Goal: Task Accomplishment & Management: Use online tool/utility

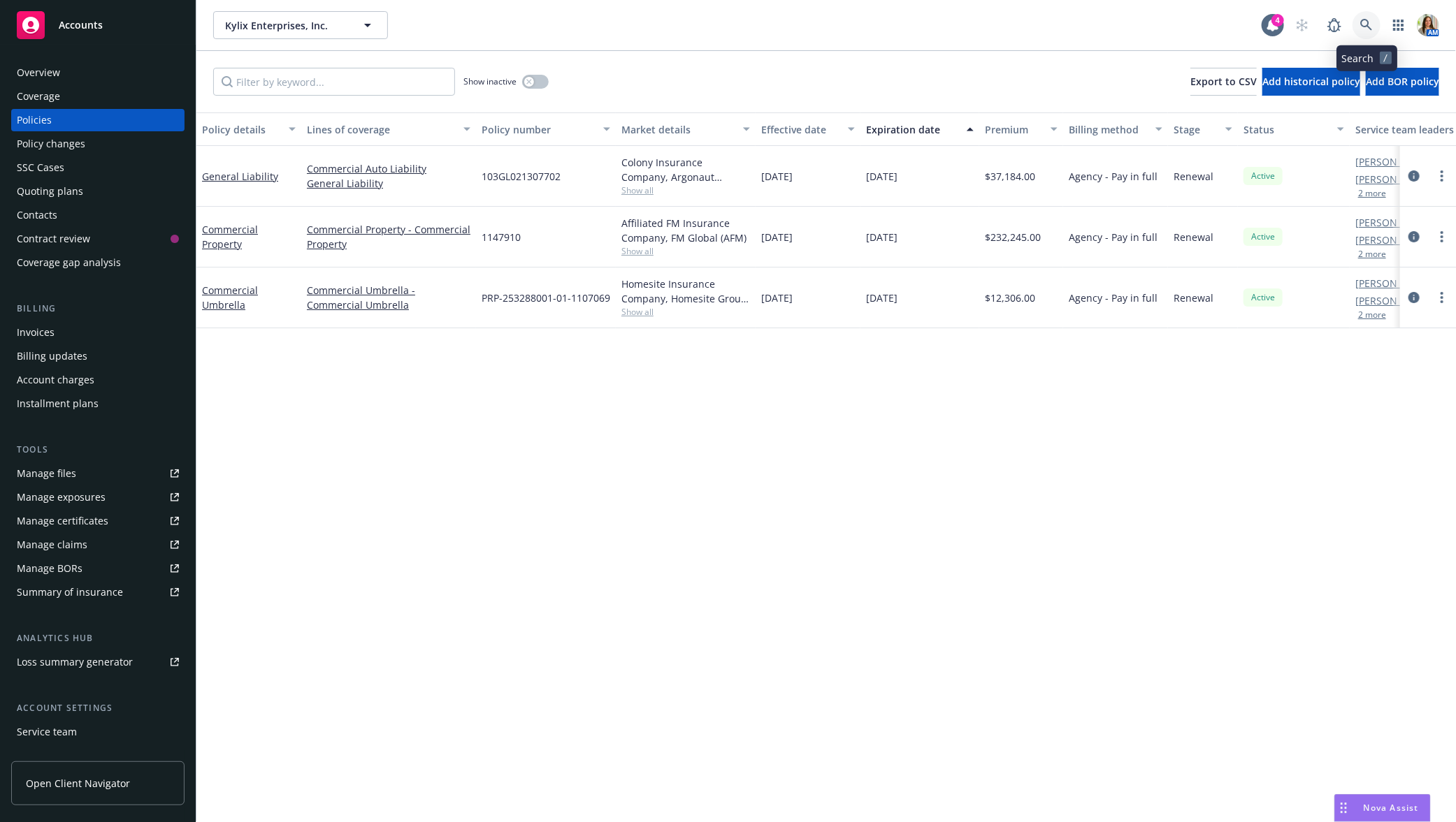
click at [1373, 24] on icon at bounding box center [1366, 25] width 13 height 13
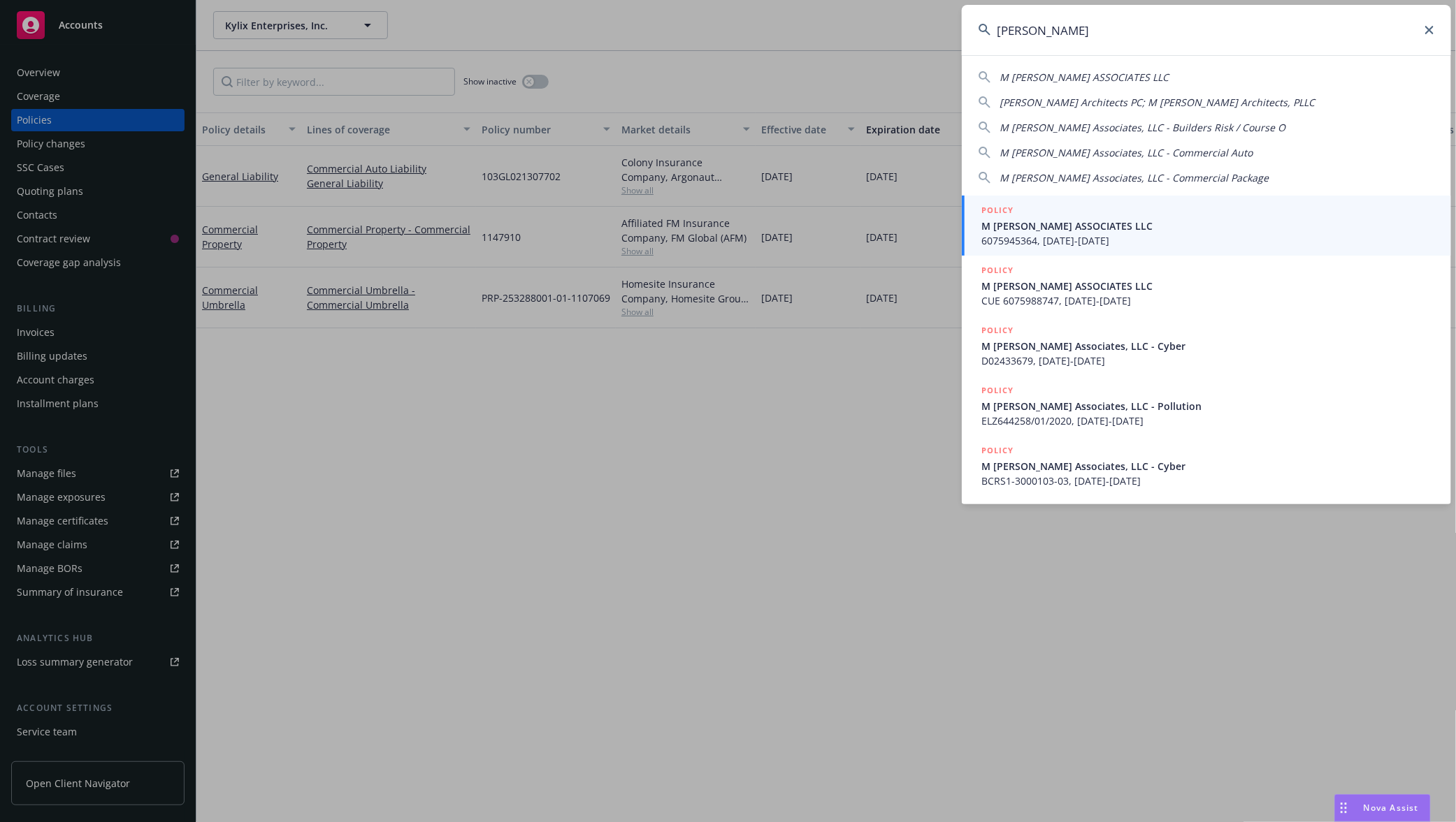
type input "[PERSON_NAME]"
click at [1095, 220] on span "M MOSER ASSOCIATES LLC" at bounding box center [1208, 225] width 453 height 14
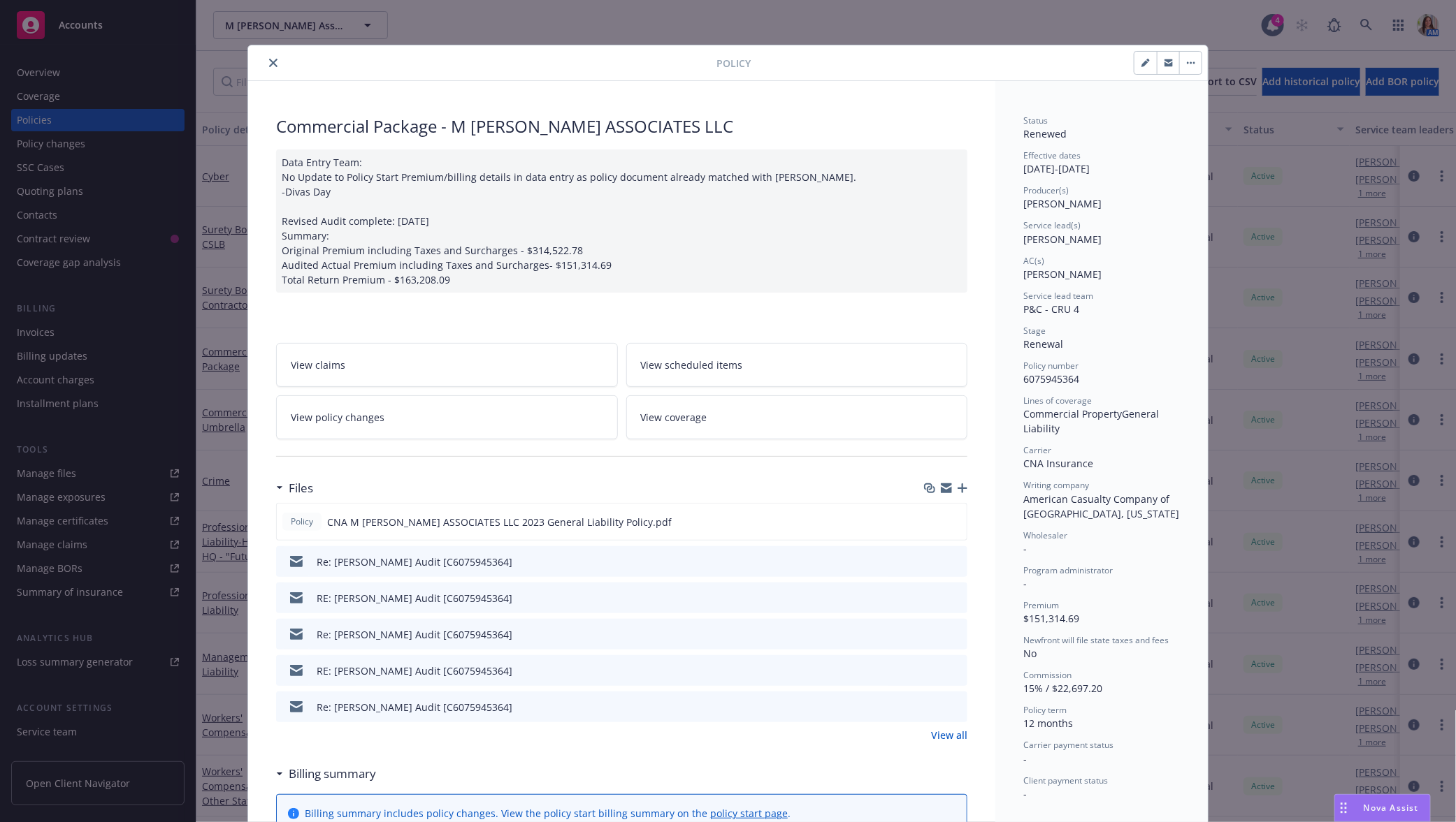
click at [275, 59] on icon "close" at bounding box center [274, 63] width 8 height 8
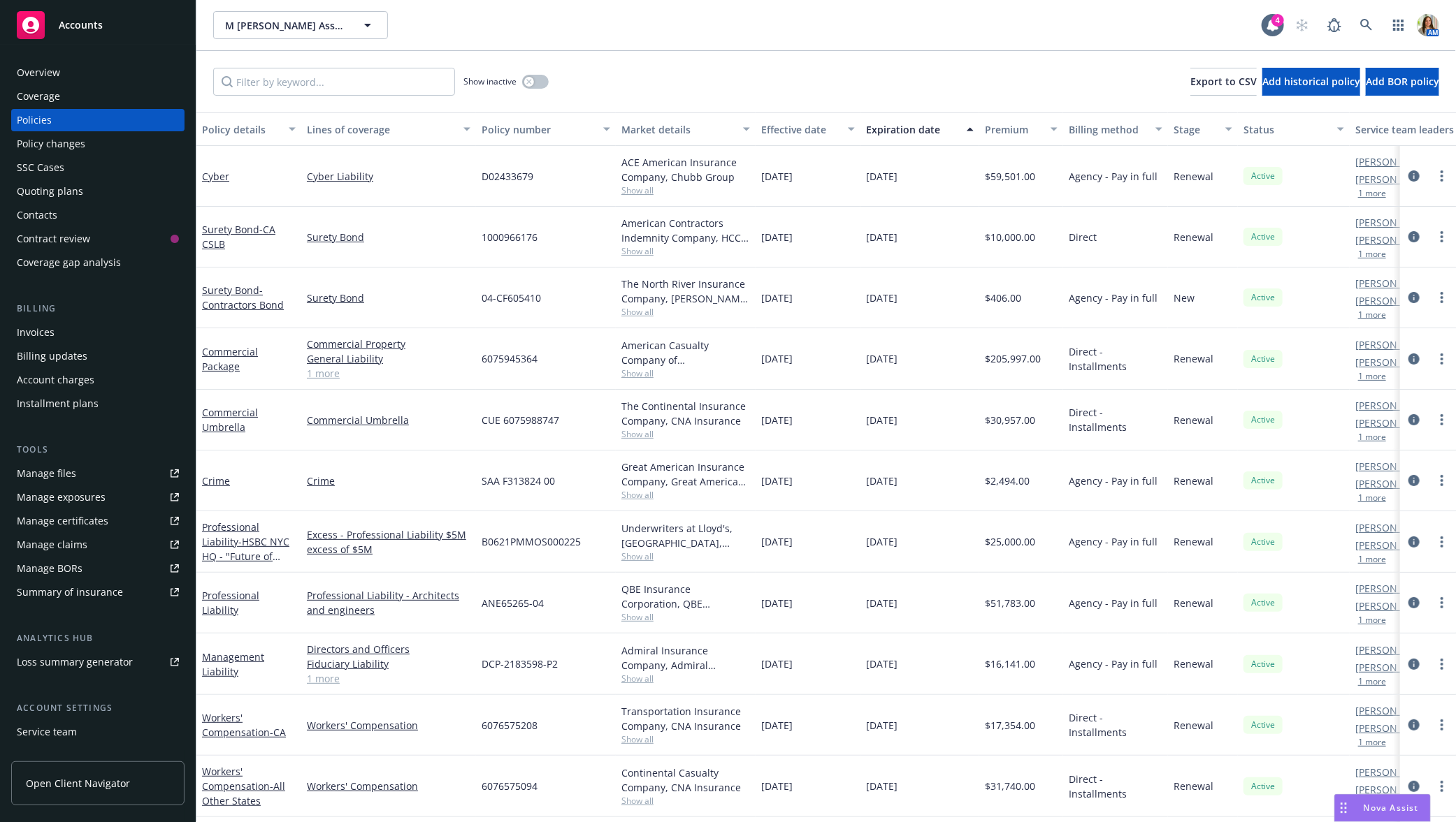
click at [75, 122] on div "Policies" at bounding box center [97, 120] width 162 height 22
click at [50, 69] on div "Overview" at bounding box center [38, 73] width 43 height 22
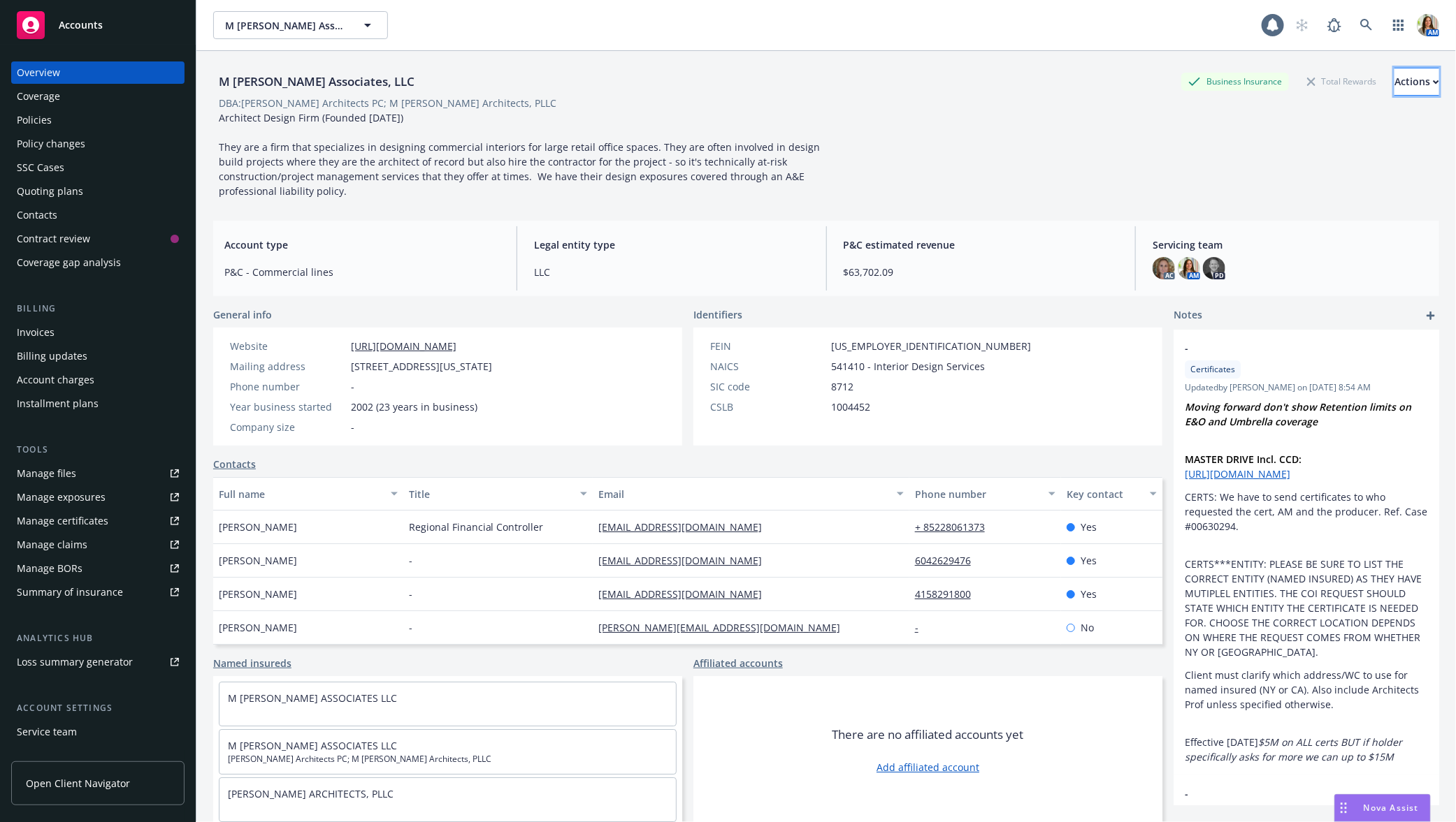
click at [1395, 71] on div "Actions" at bounding box center [1417, 81] width 45 height 26
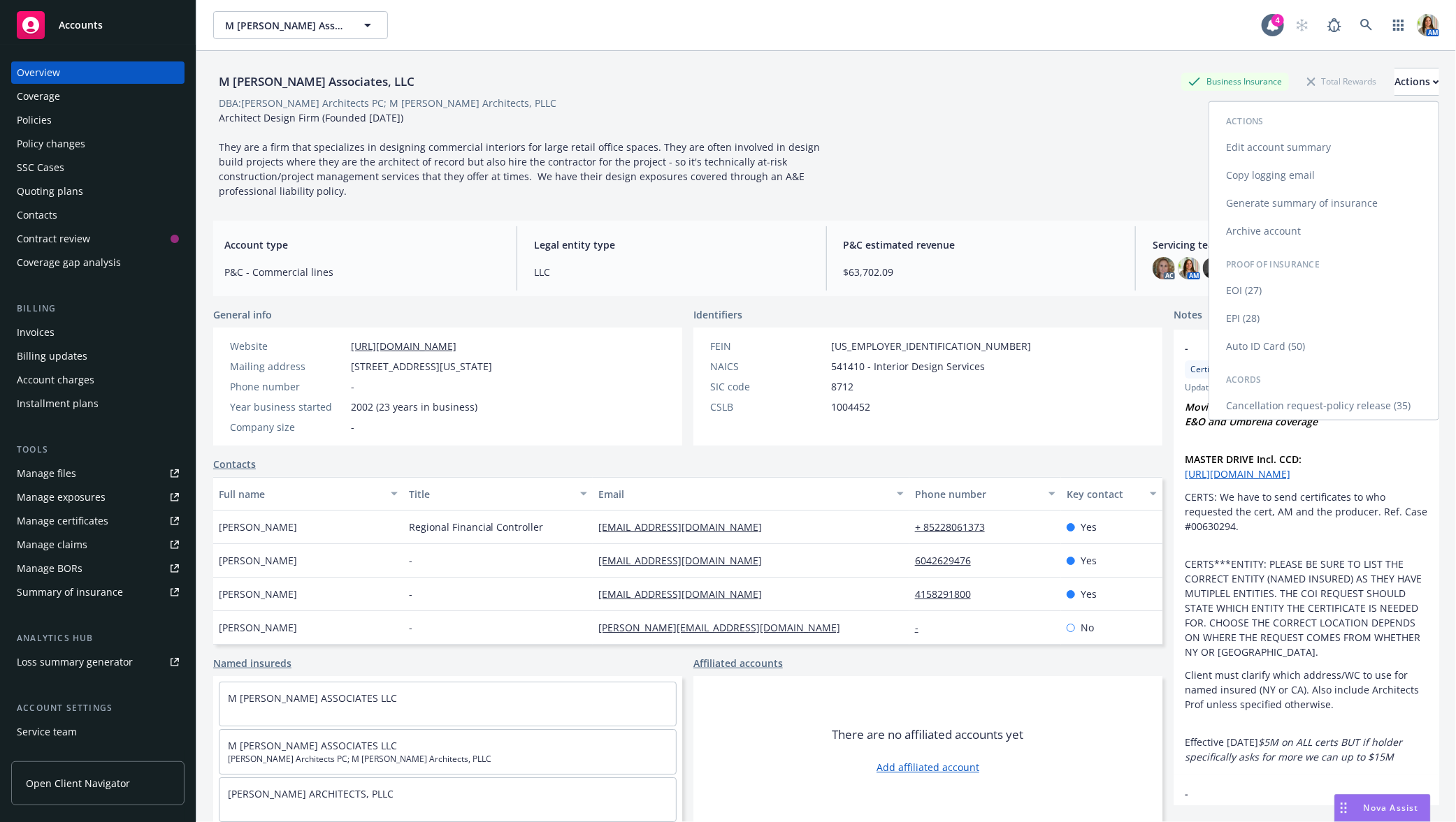
click at [1273, 176] on link "Copy logging email" at bounding box center [1324, 175] width 230 height 28
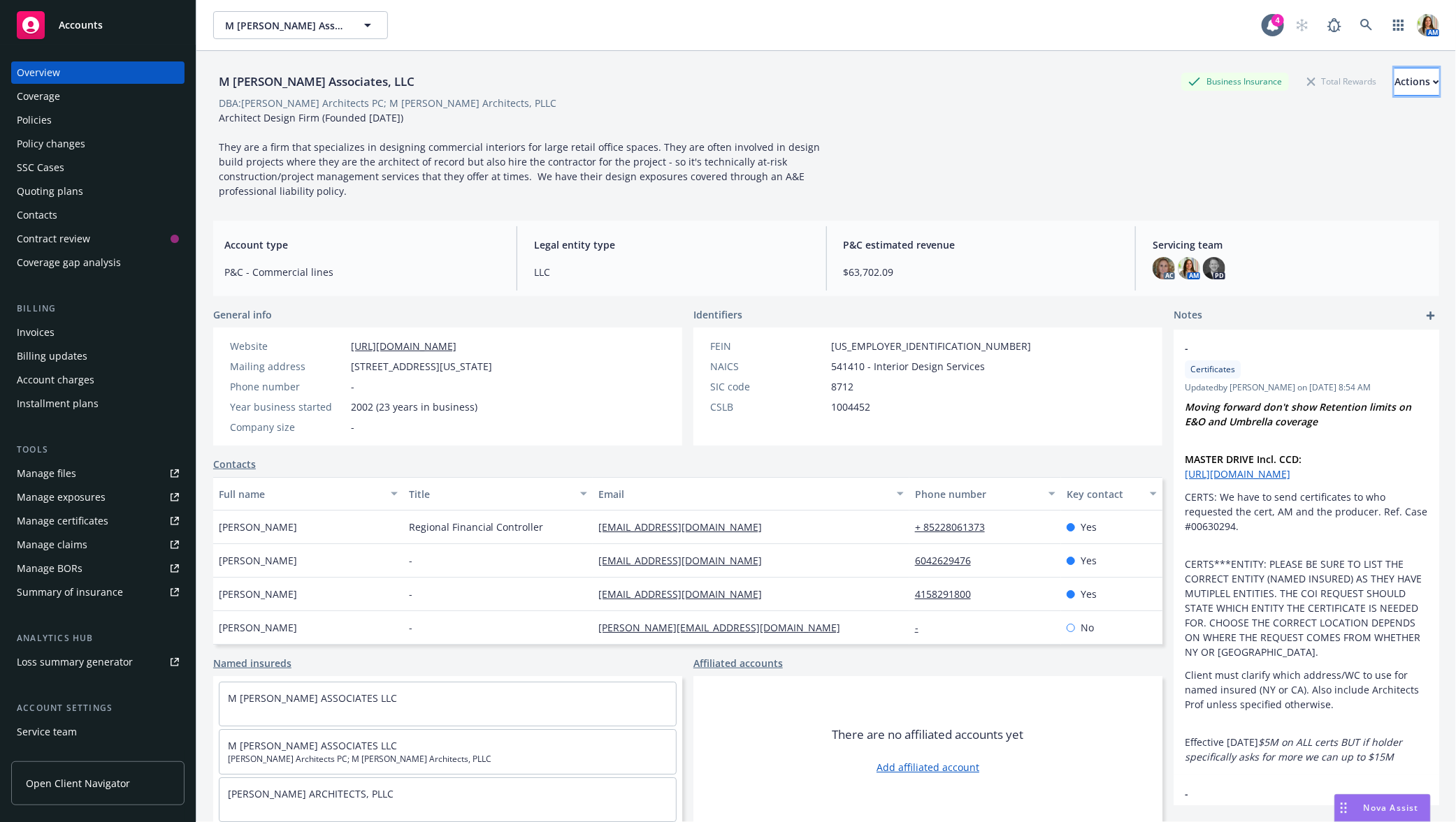
click at [1395, 80] on button "Actions" at bounding box center [1417, 81] width 45 height 28
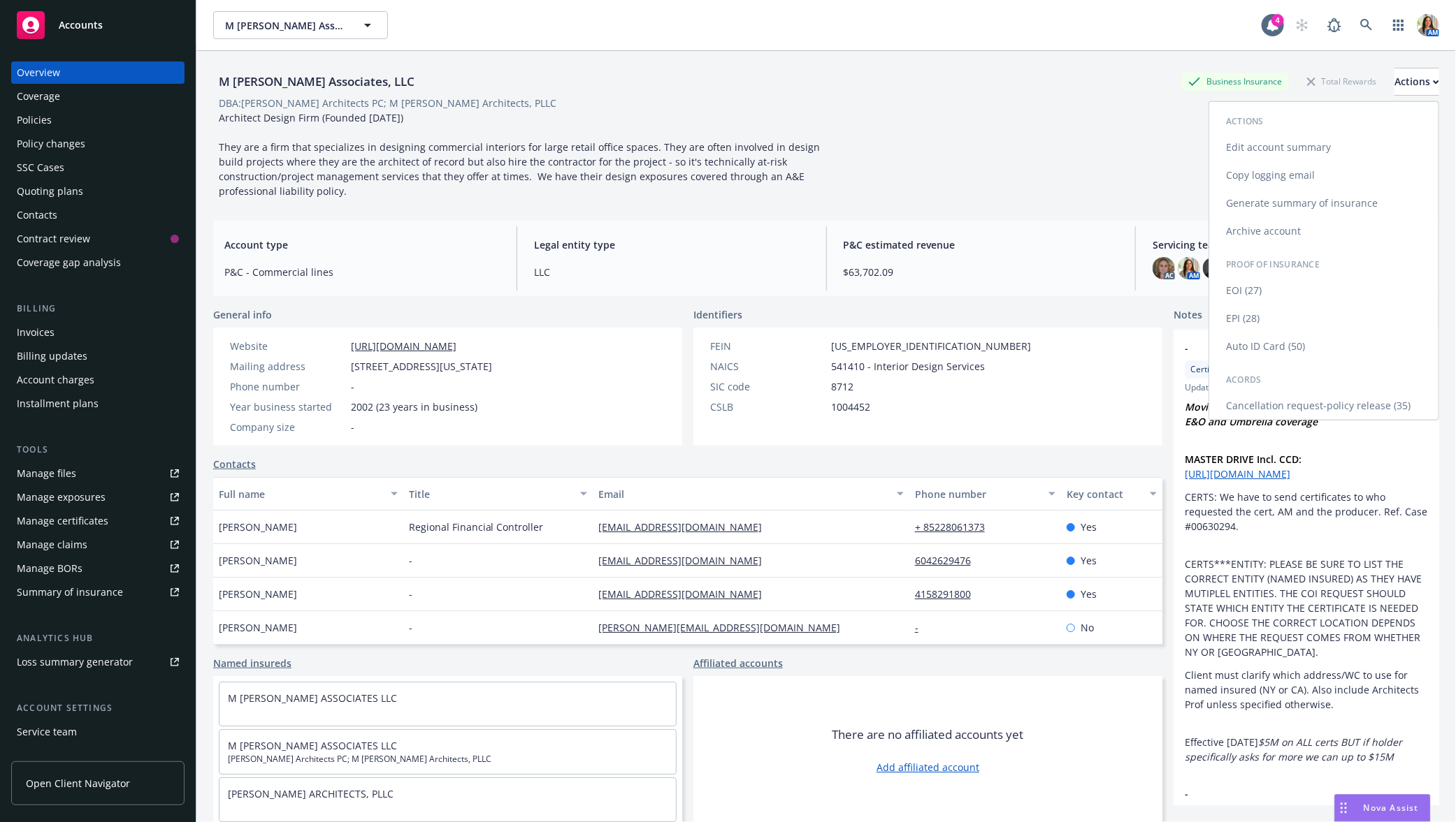
click at [1251, 180] on link "Copy logging email" at bounding box center [1324, 175] width 230 height 28
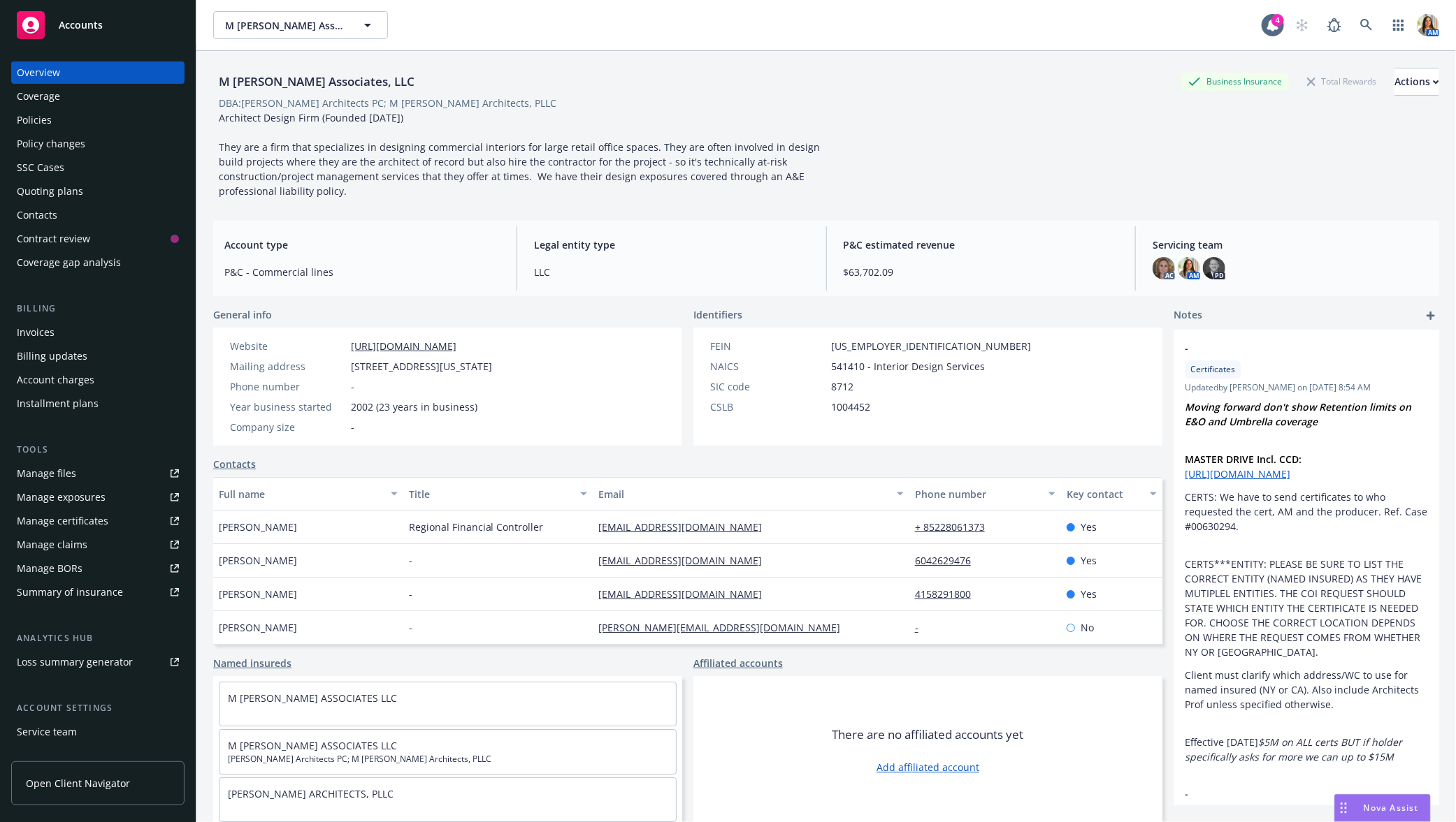
click at [103, 119] on div "Policies" at bounding box center [97, 120] width 162 height 22
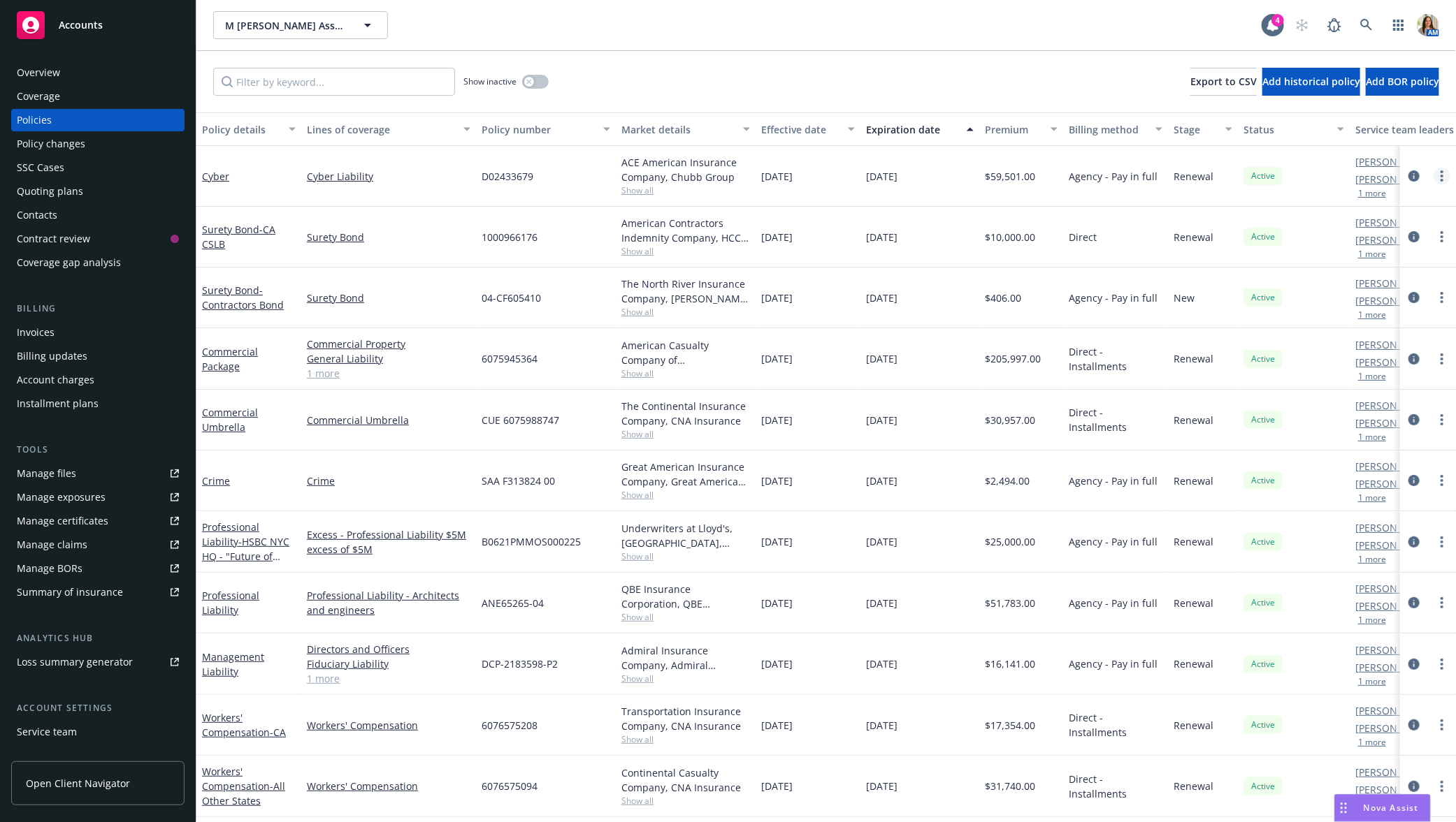
click at [1443, 178] on icon "more" at bounding box center [1442, 175] width 3 height 11
click at [1348, 379] on link "Copy logging email" at bounding box center [1369, 372] width 164 height 28
click at [1359, 20] on link at bounding box center [1366, 25] width 28 height 28
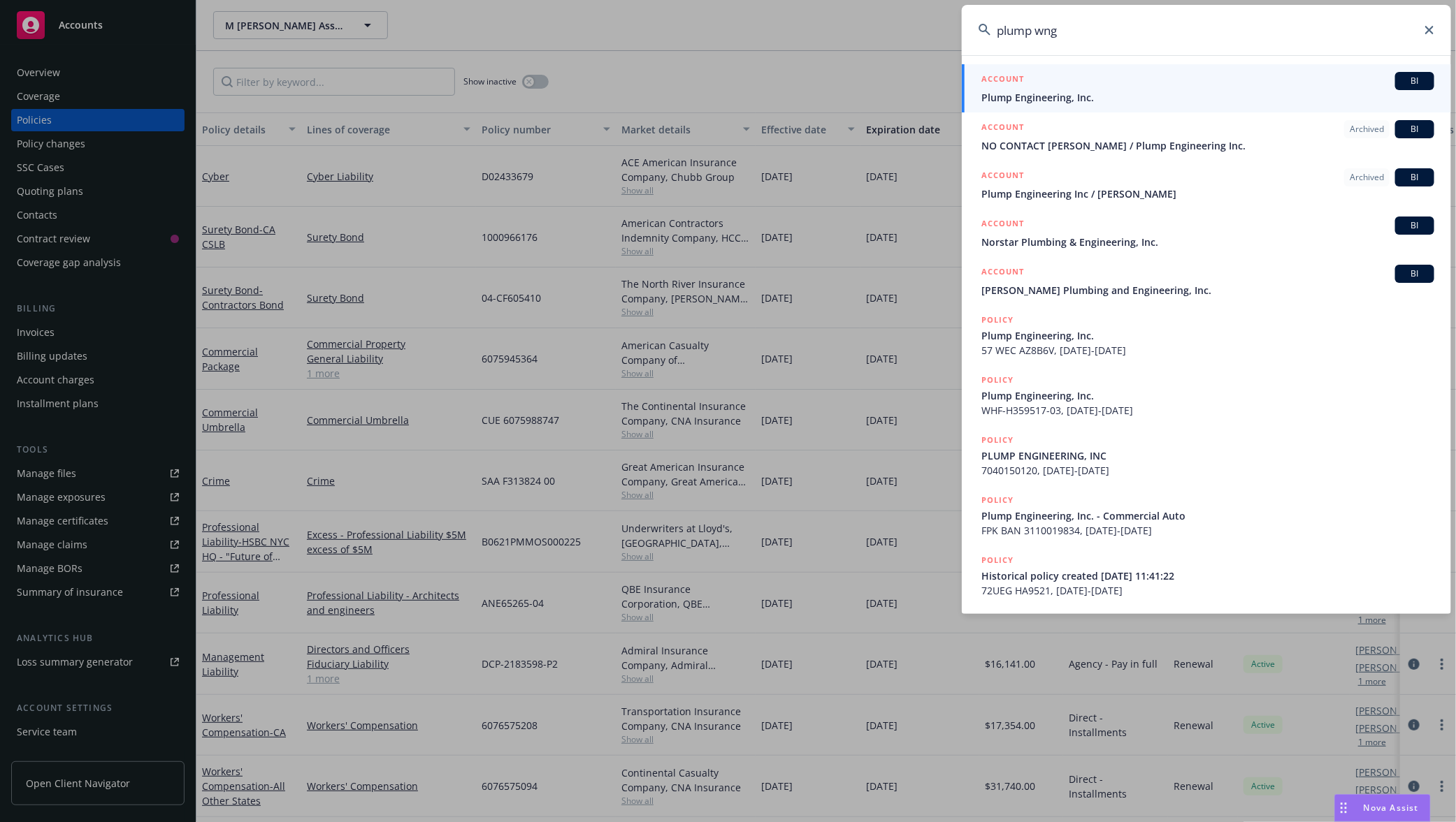
type input "plump wng"
click at [1195, 81] on div "ACCOUNT BI" at bounding box center [1208, 80] width 453 height 18
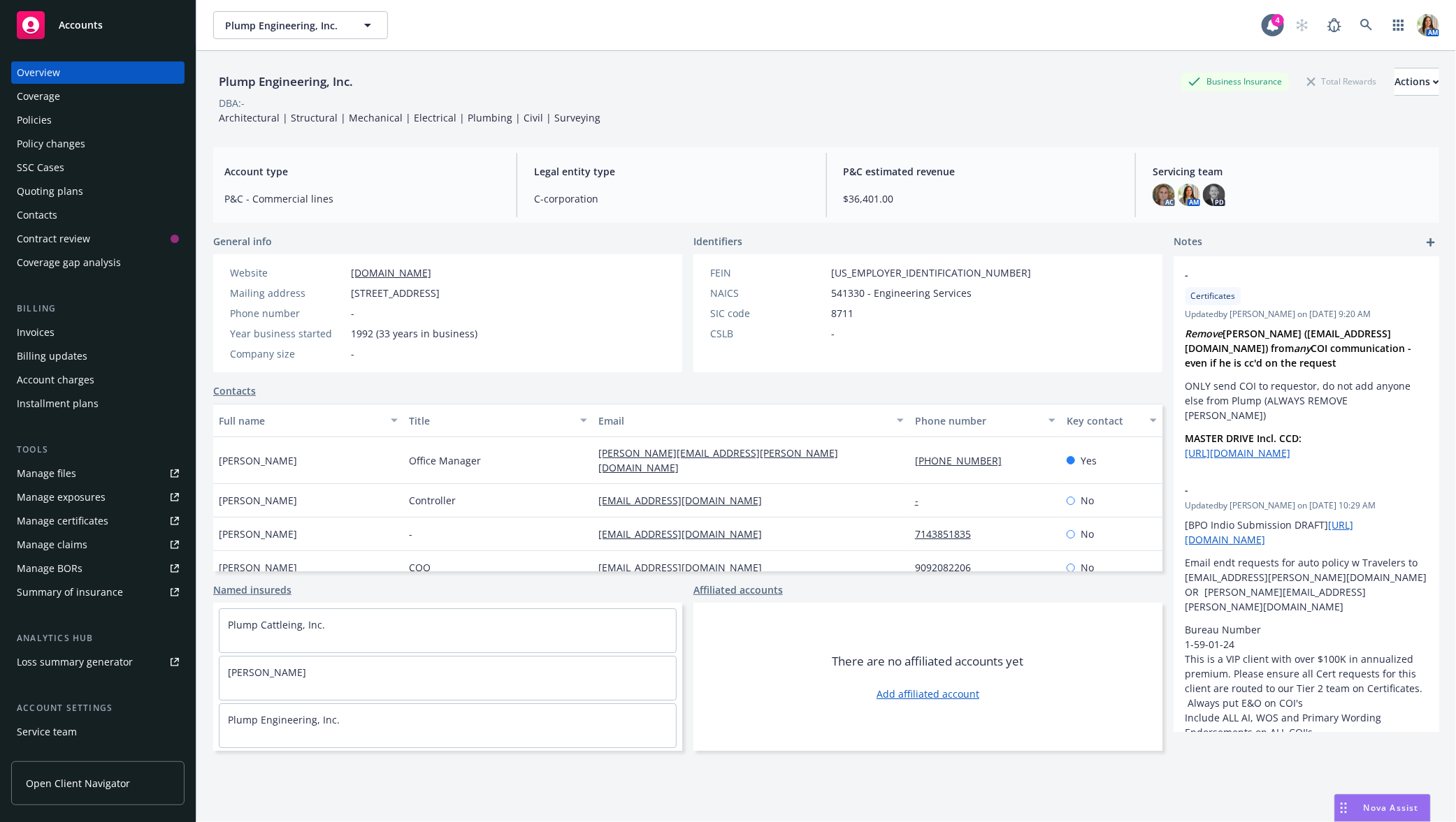
click at [82, 193] on div "Quoting plans" at bounding box center [97, 191] width 162 height 22
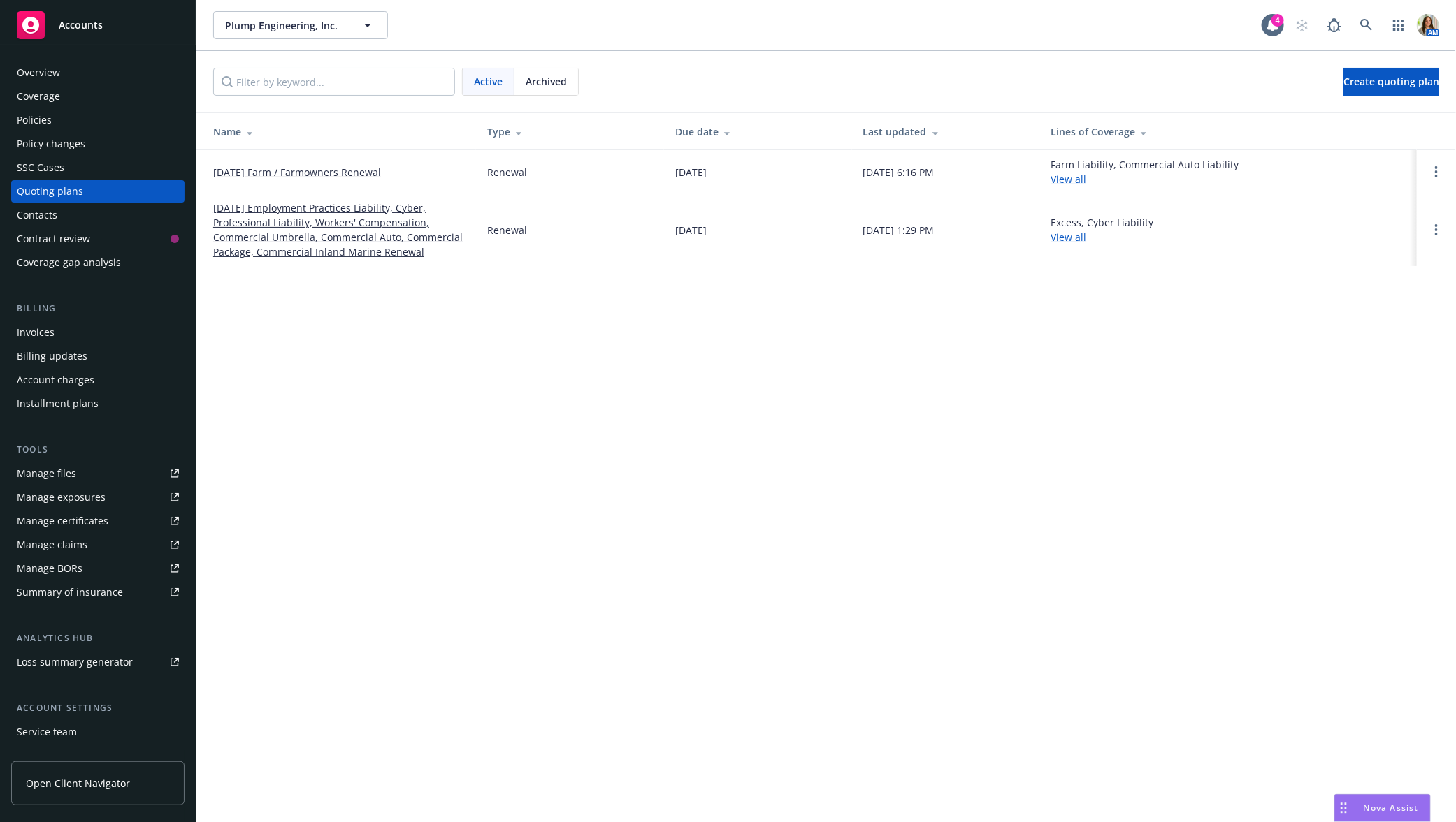
click at [346, 223] on link "09/01/25 Employment Practices Liability, Cyber, Professional Liability, Workers…" at bounding box center [339, 229] width 252 height 58
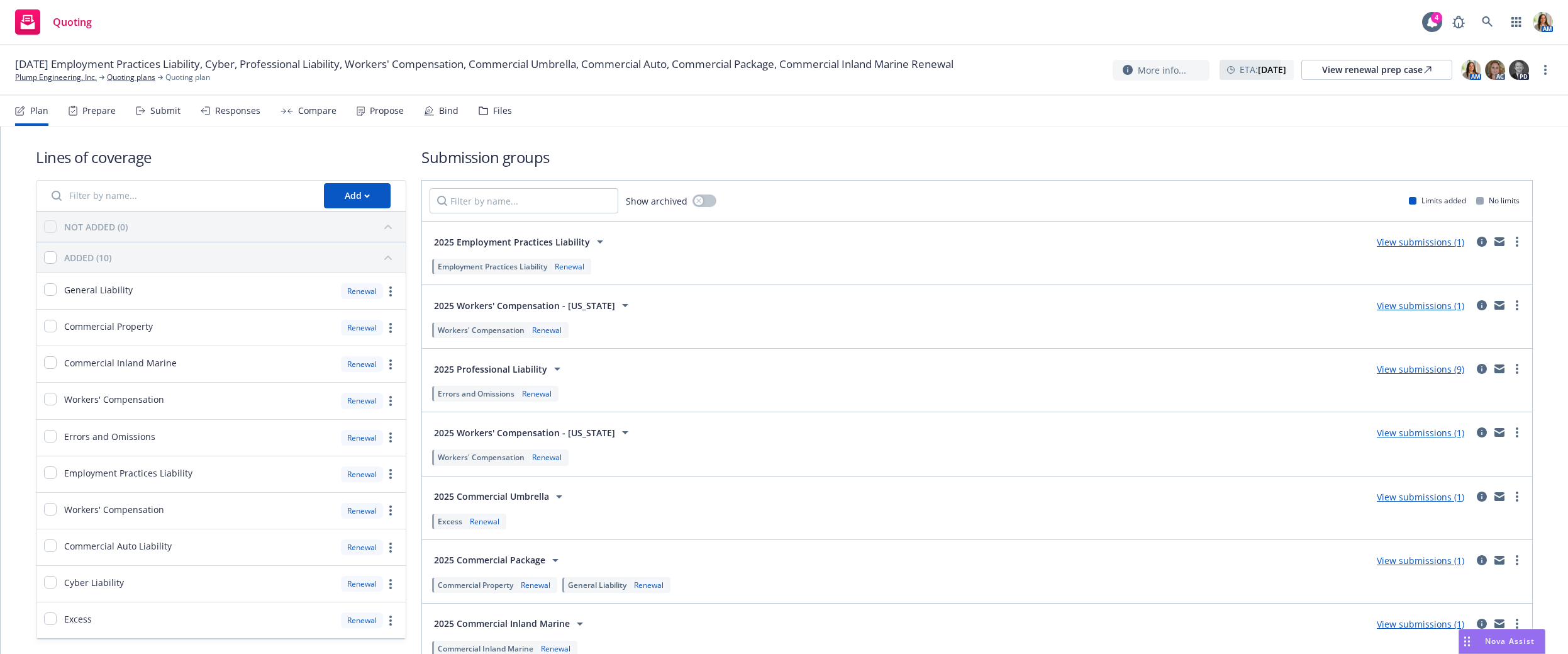
click at [171, 114] on div "Submit" at bounding box center [165, 111] width 30 height 10
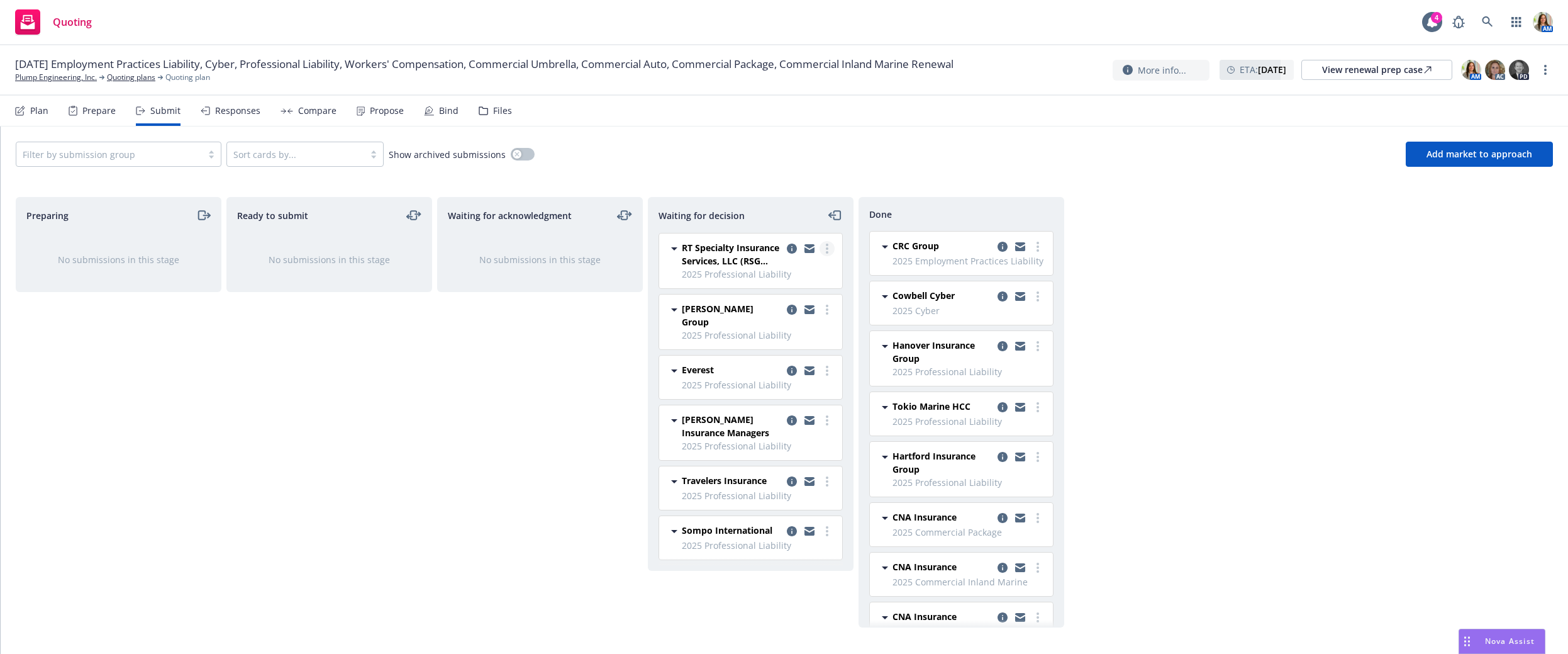
click at [823, 246] on link "more" at bounding box center [827, 248] width 15 height 15
click at [764, 402] on span "Copy logging email" at bounding box center [763, 399] width 110 height 12
click at [1275, 24] on icon at bounding box center [1487, 21] width 11 height 11
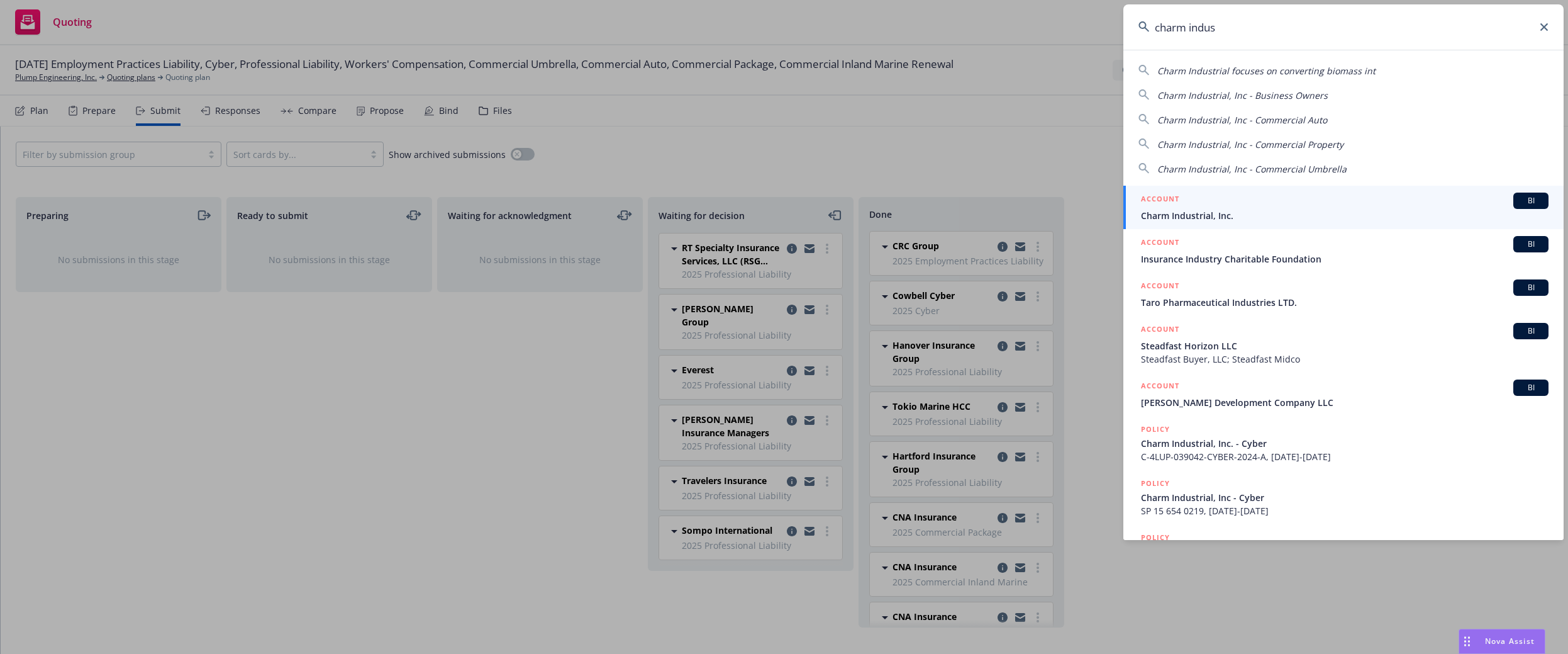
type input "charm indus"
click at [1162, 200] on h5 "ACCOUNT" at bounding box center [1160, 200] width 38 height 15
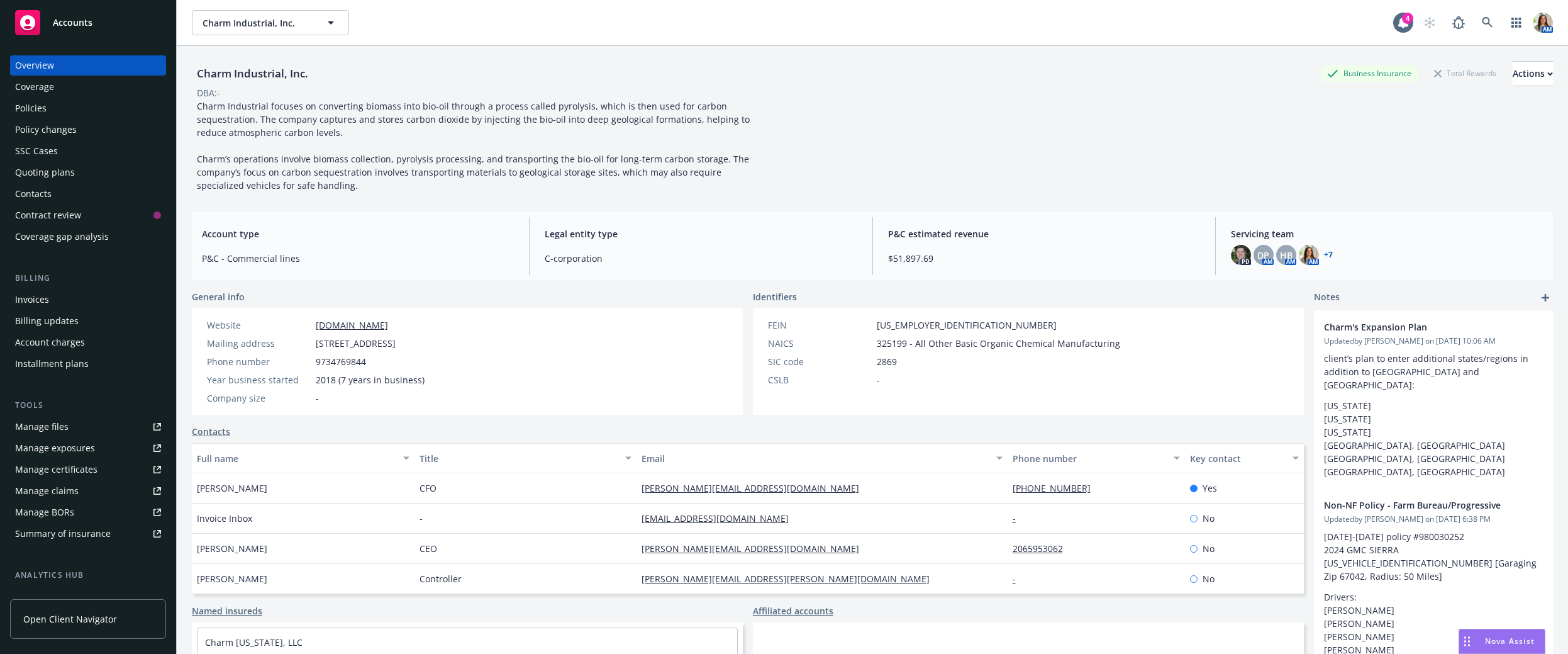
click at [73, 125] on div "Policy changes" at bounding box center [46, 130] width 62 height 20
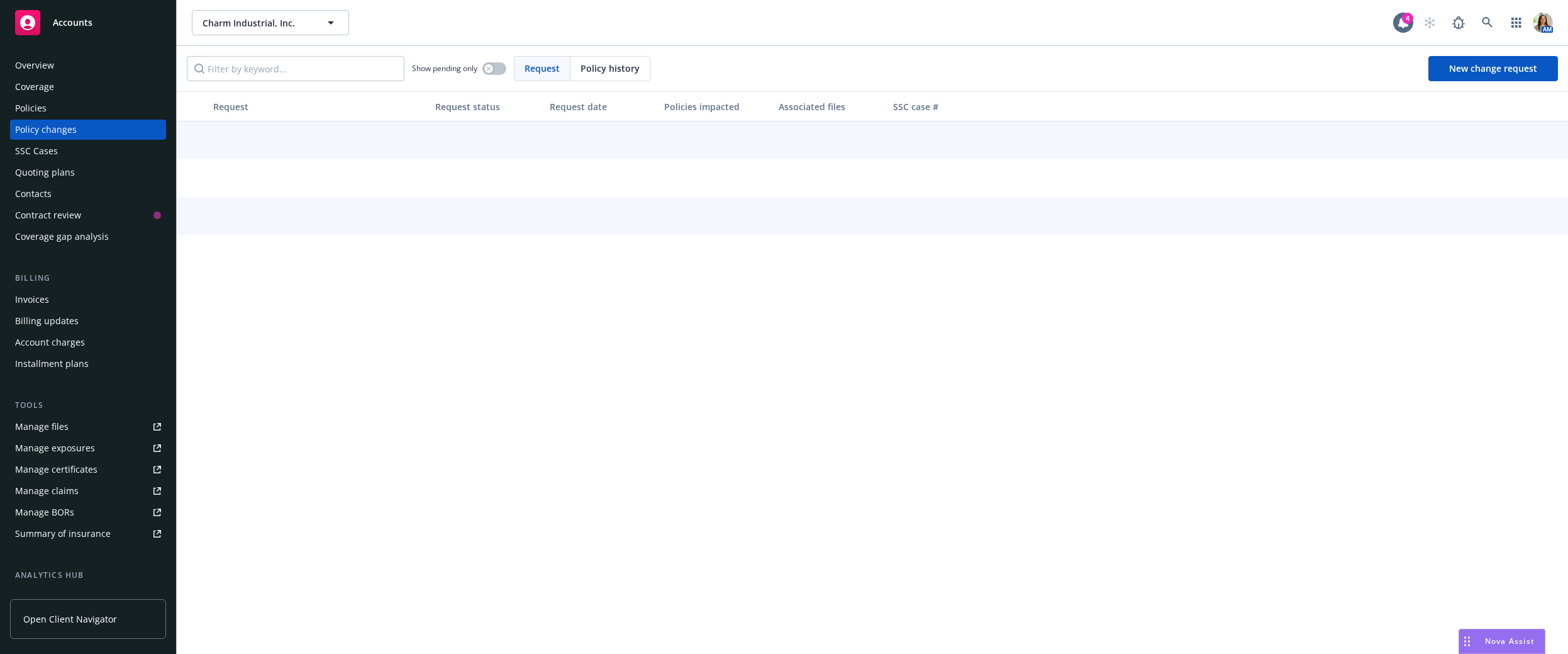
click at [79, 85] on div "Coverage" at bounding box center [88, 87] width 146 height 20
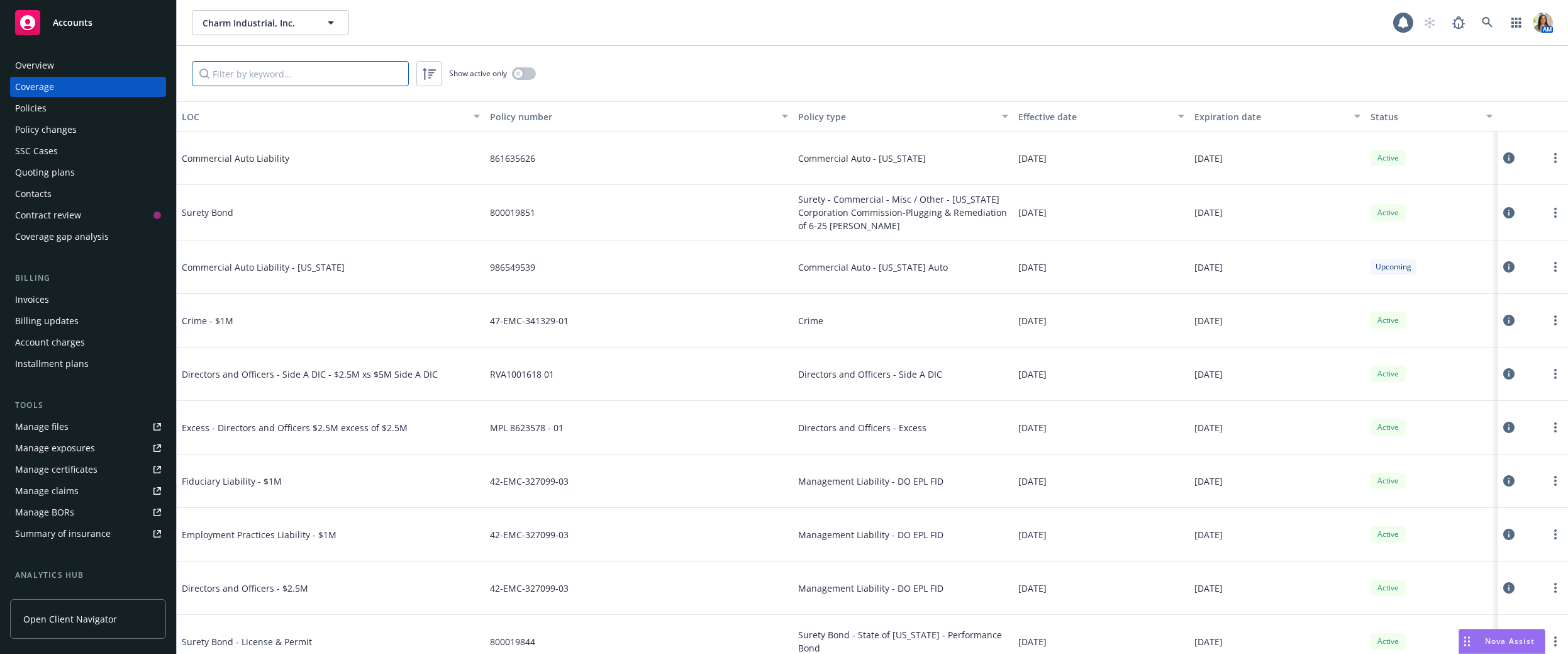
click at [369, 66] on input "Filter by keyword..." at bounding box center [300, 73] width 217 height 25
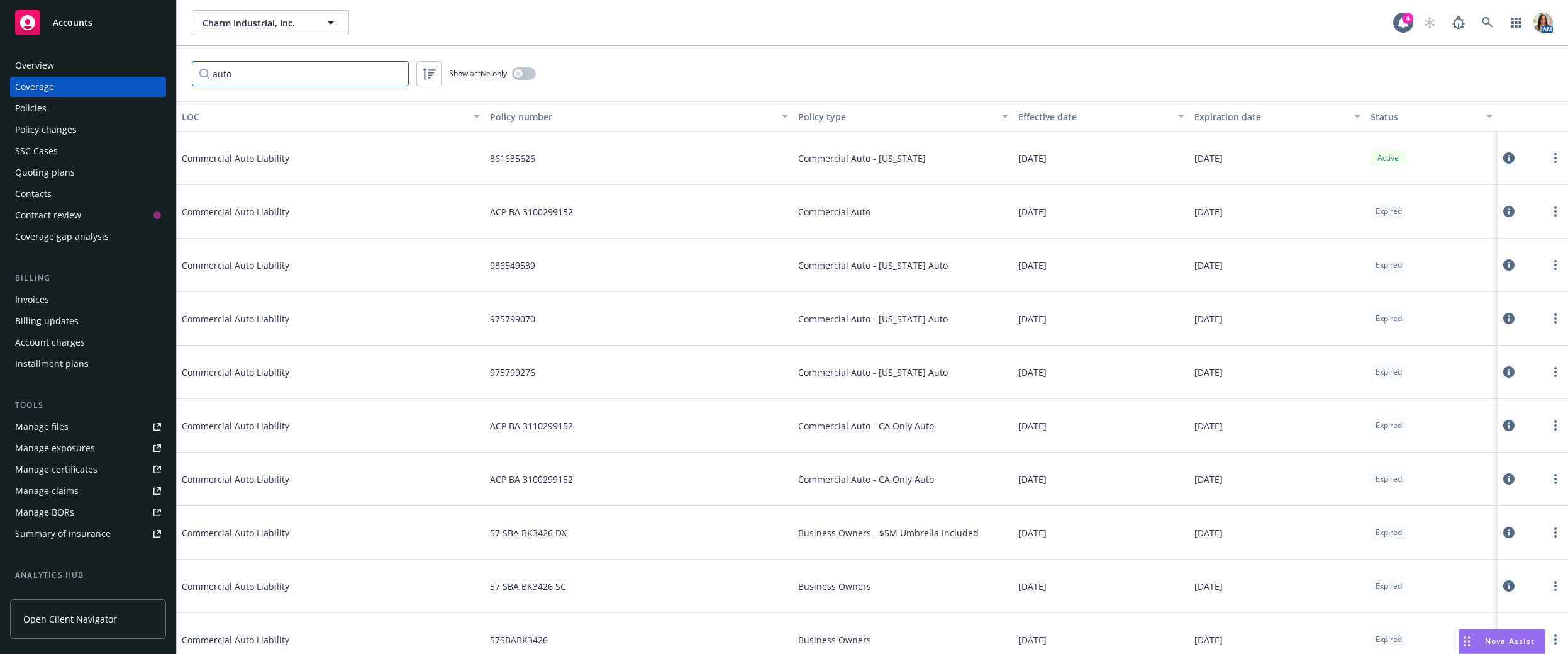
type input "auto"
click at [83, 111] on div "Policies" at bounding box center [88, 108] width 146 height 20
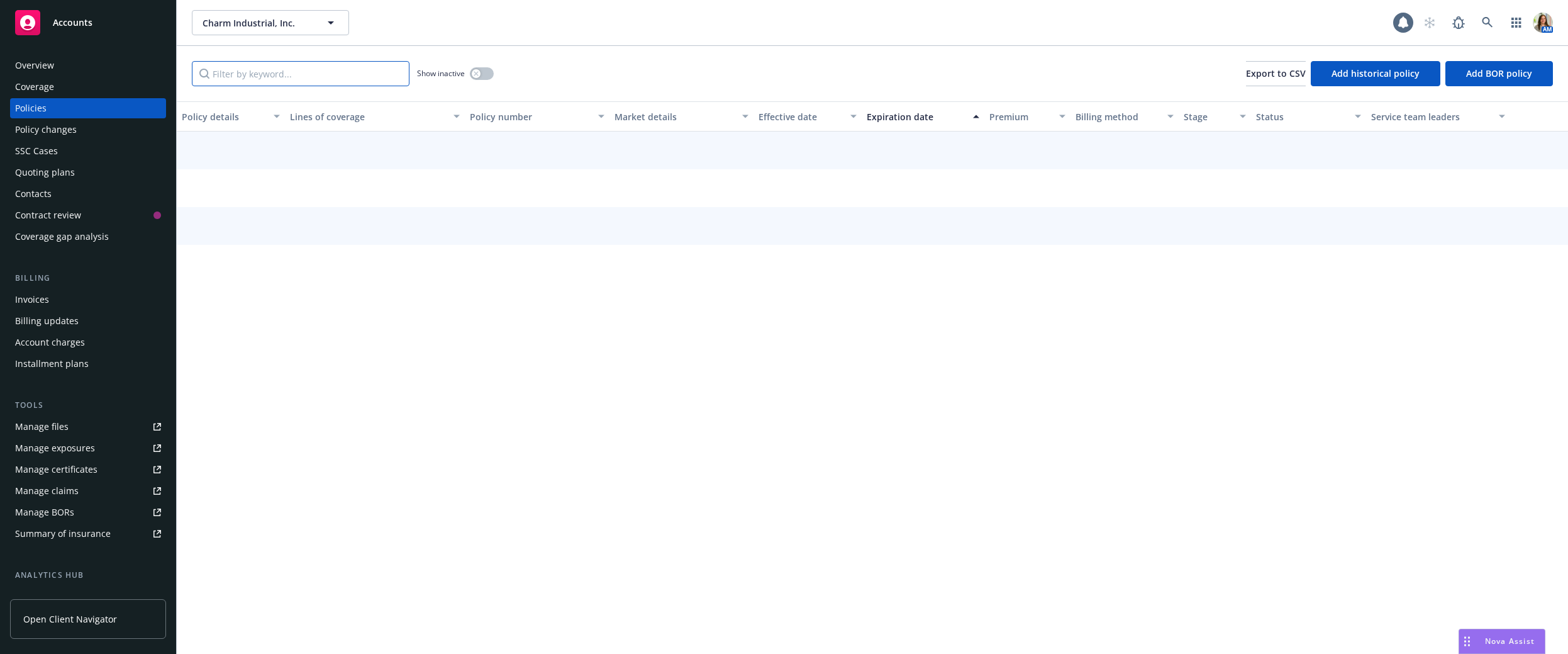
click at [255, 76] on input "Filter by keyword..." at bounding box center [301, 73] width 218 height 25
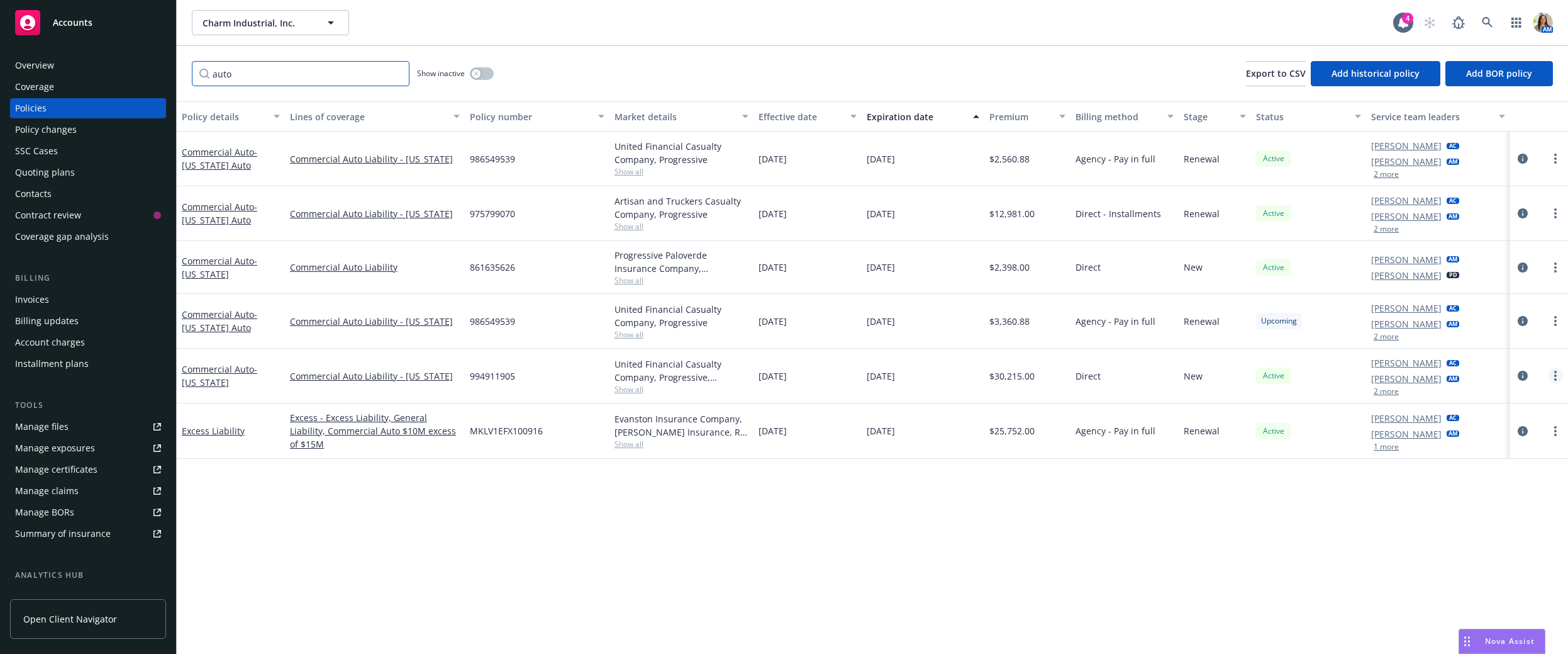
type input "auto"
click at [1557, 378] on link "more" at bounding box center [1555, 376] width 15 height 15
click at [1459, 554] on link "Copy logging email" at bounding box center [1488, 551] width 148 height 25
click at [1484, 23] on icon at bounding box center [1487, 22] width 11 height 11
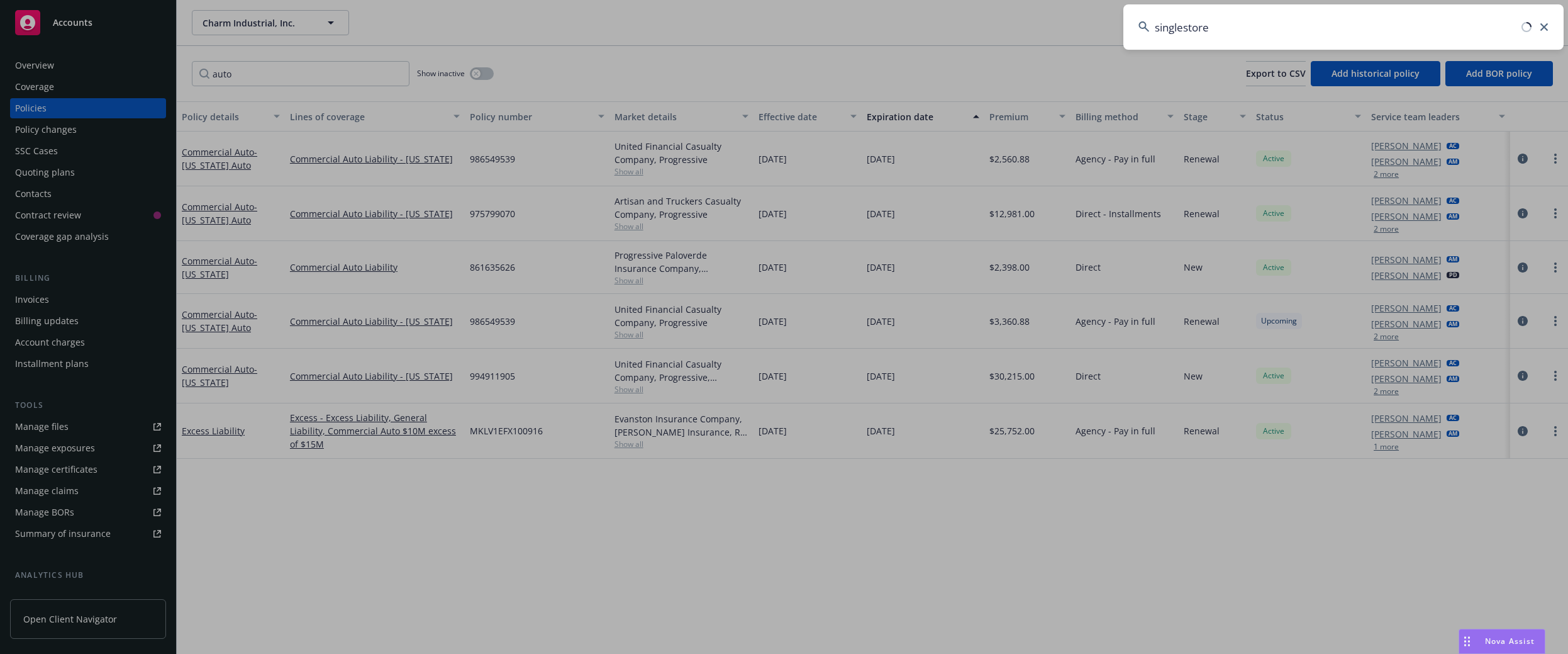
type input "singlestore"
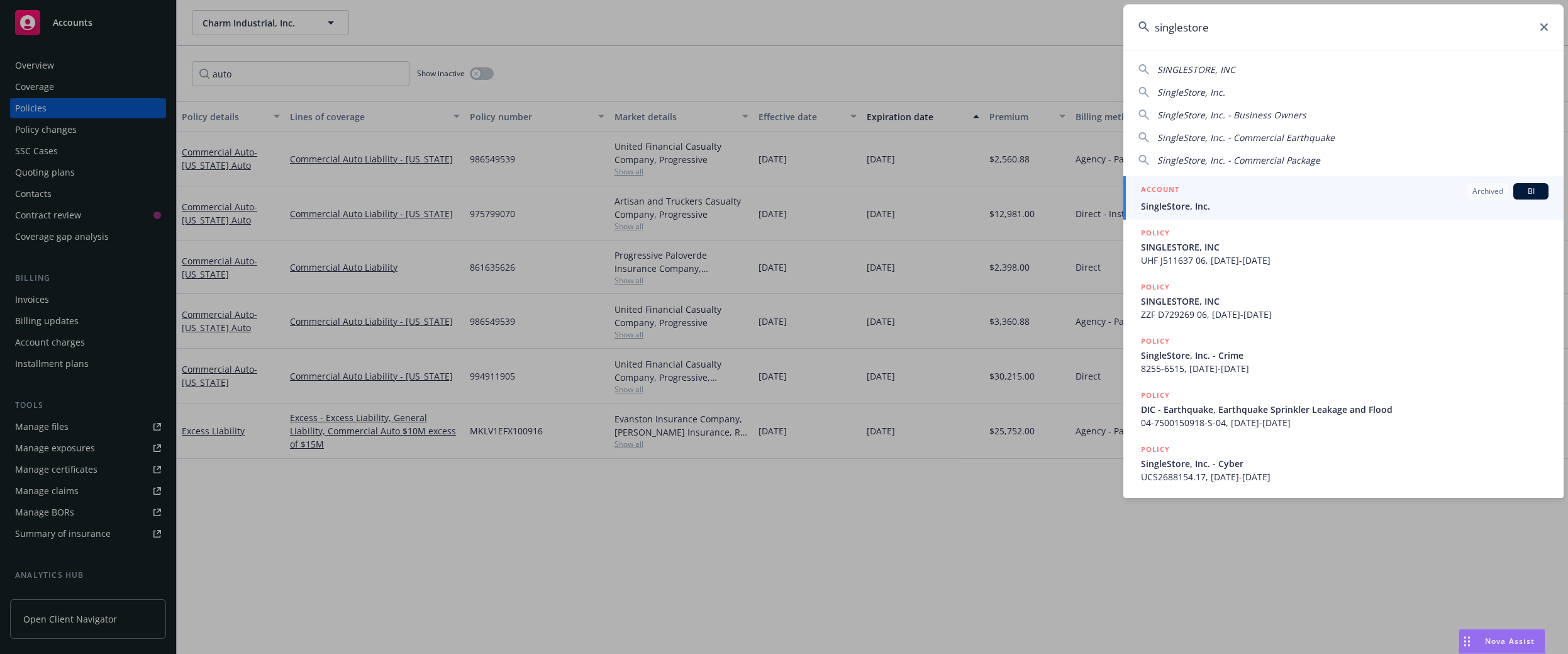
click at [1218, 207] on span "SingleStore, Inc." at bounding box center [1344, 206] width 408 height 13
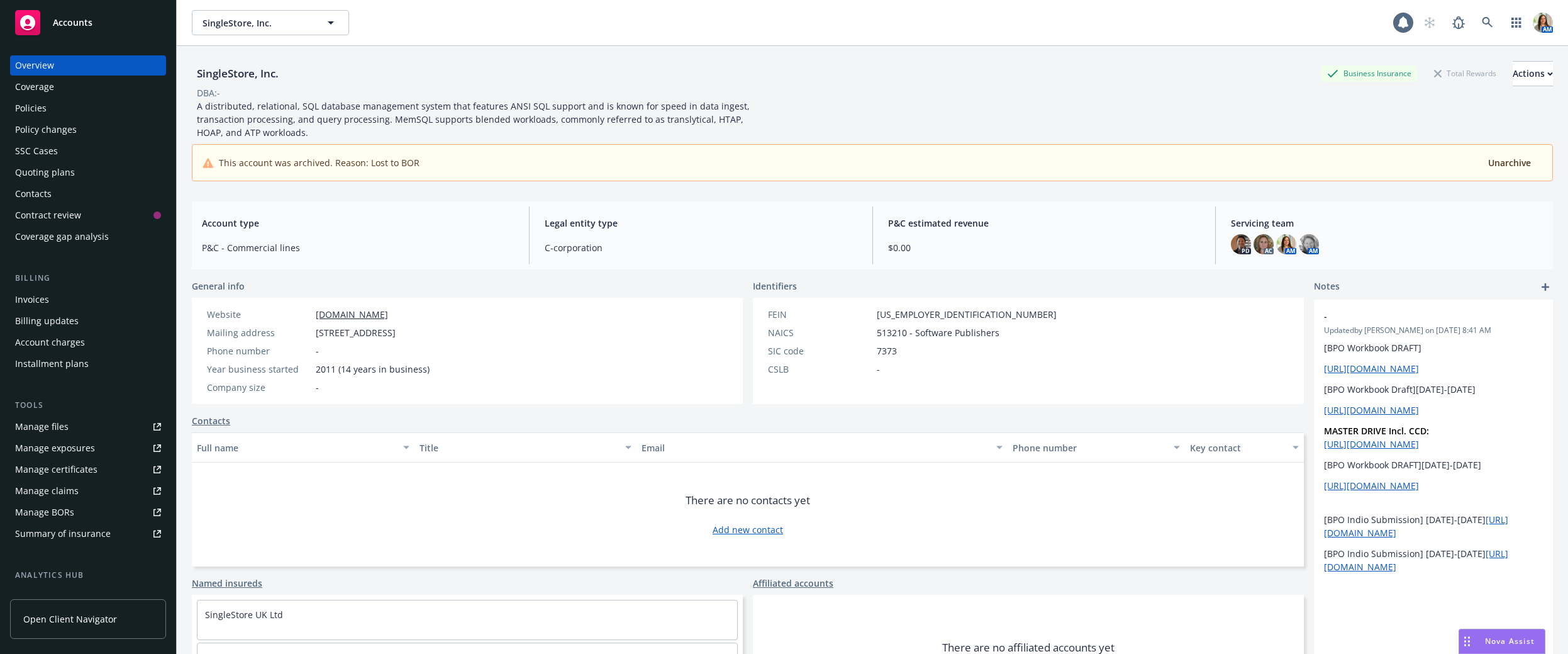
click at [45, 434] on div "Manage files" at bounding box center [42, 426] width 53 height 20
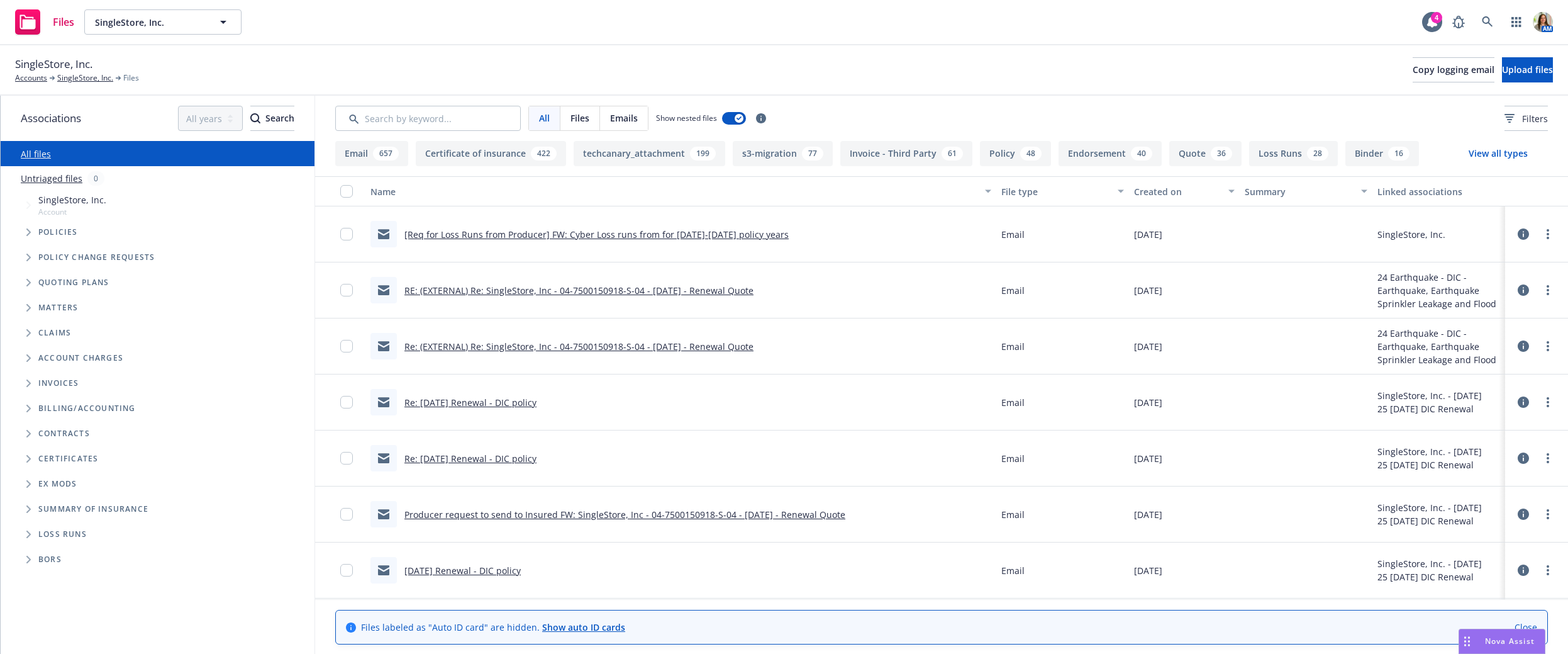
click at [1163, 191] on div "Created on" at bounding box center [1177, 191] width 87 height 13
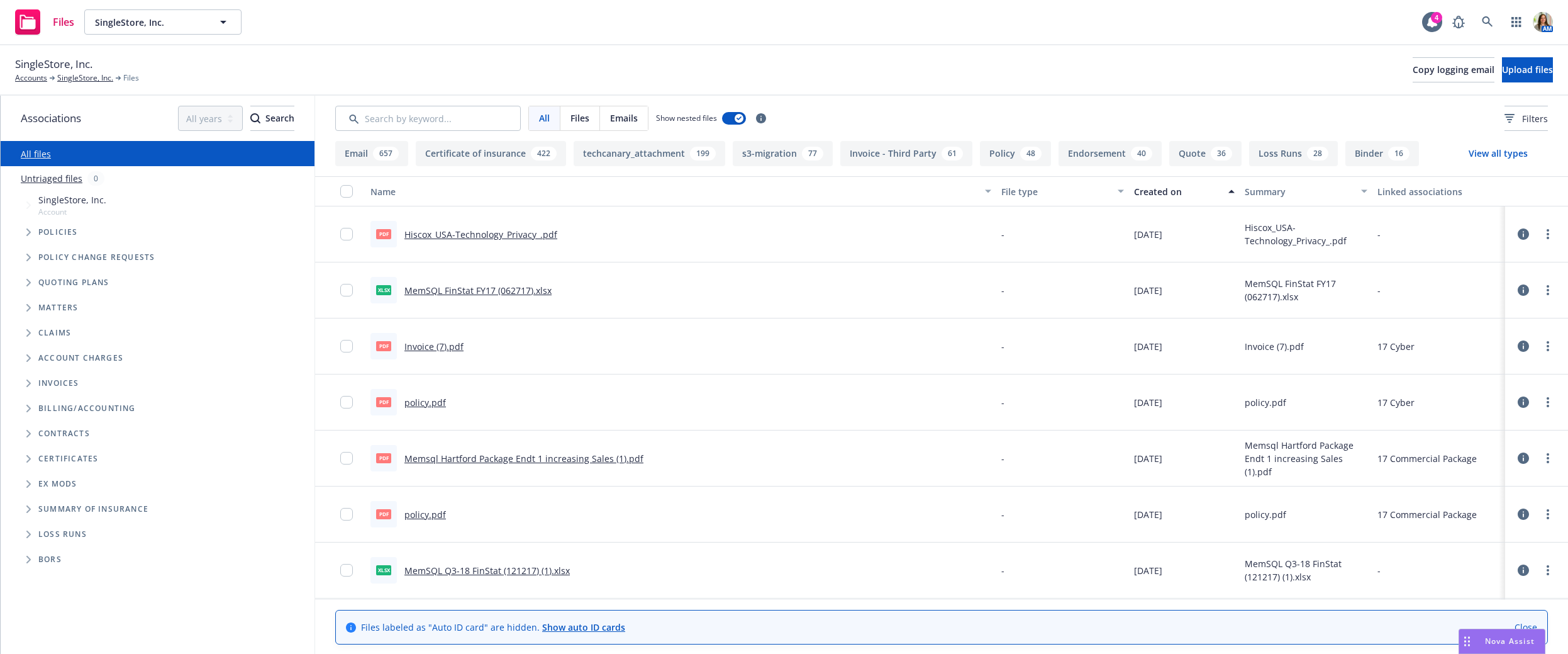
click at [1163, 191] on div "Created on" at bounding box center [1177, 191] width 87 height 13
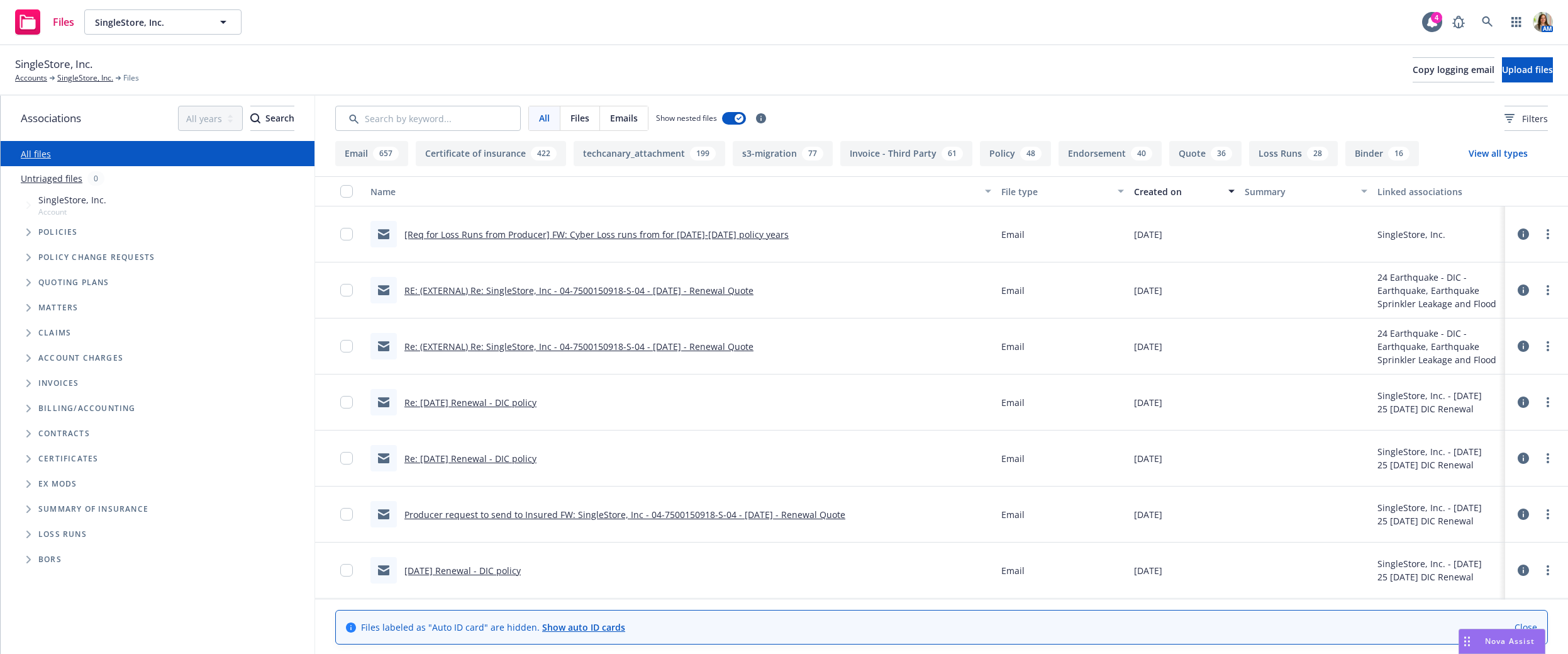
click at [712, 239] on link "[Req for Loss Runs from Producer] FW: Cyber Loss runs from for [DATE]-[DATE] po…" at bounding box center [597, 235] width 384 height 12
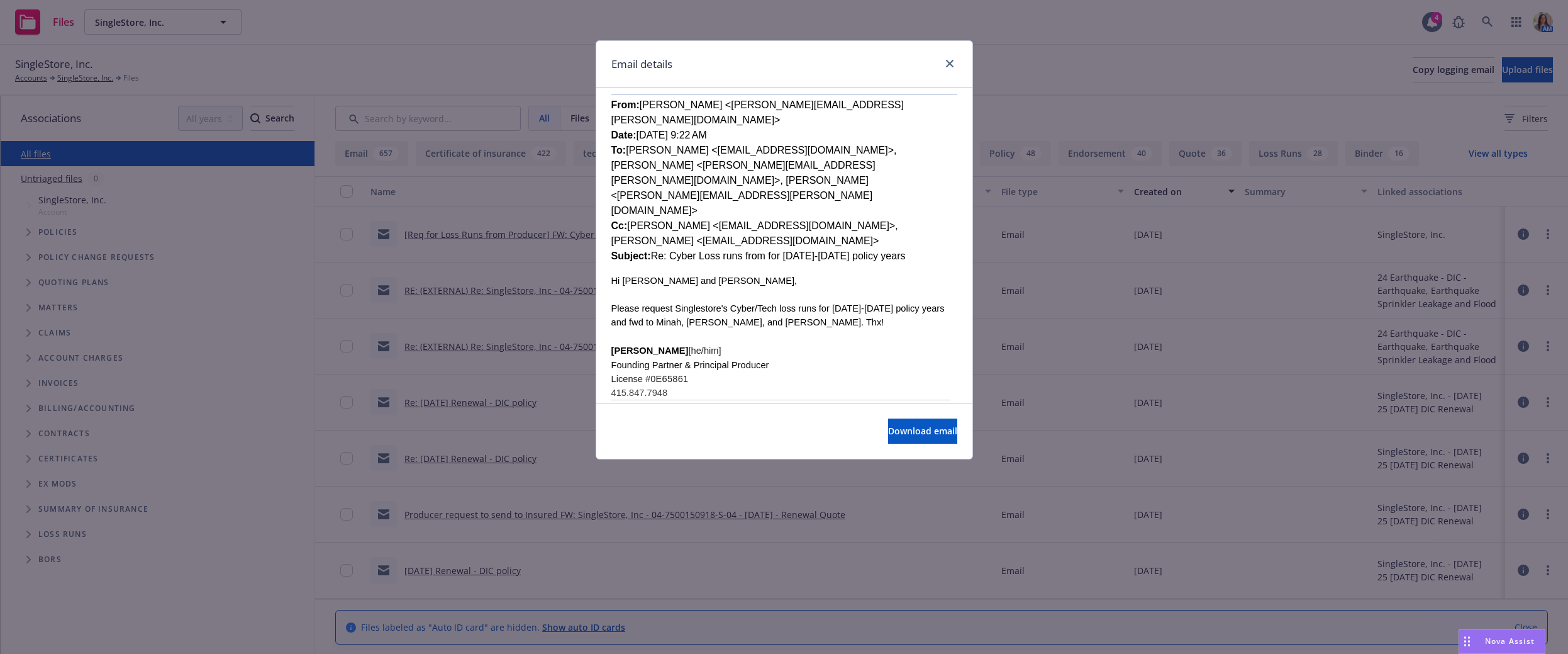
scroll to position [354, 0]
click at [952, 63] on icon "close" at bounding box center [949, 63] width 8 height 8
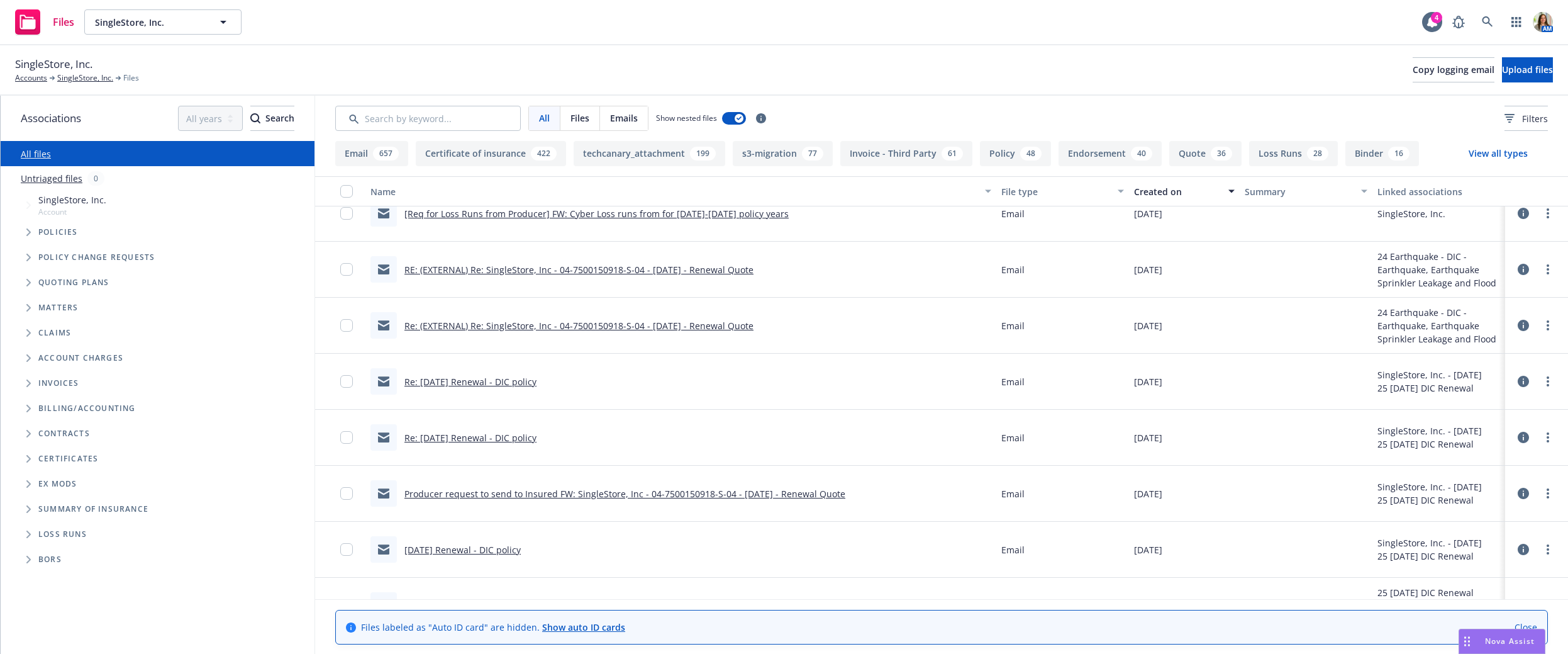
scroll to position [0, 0]
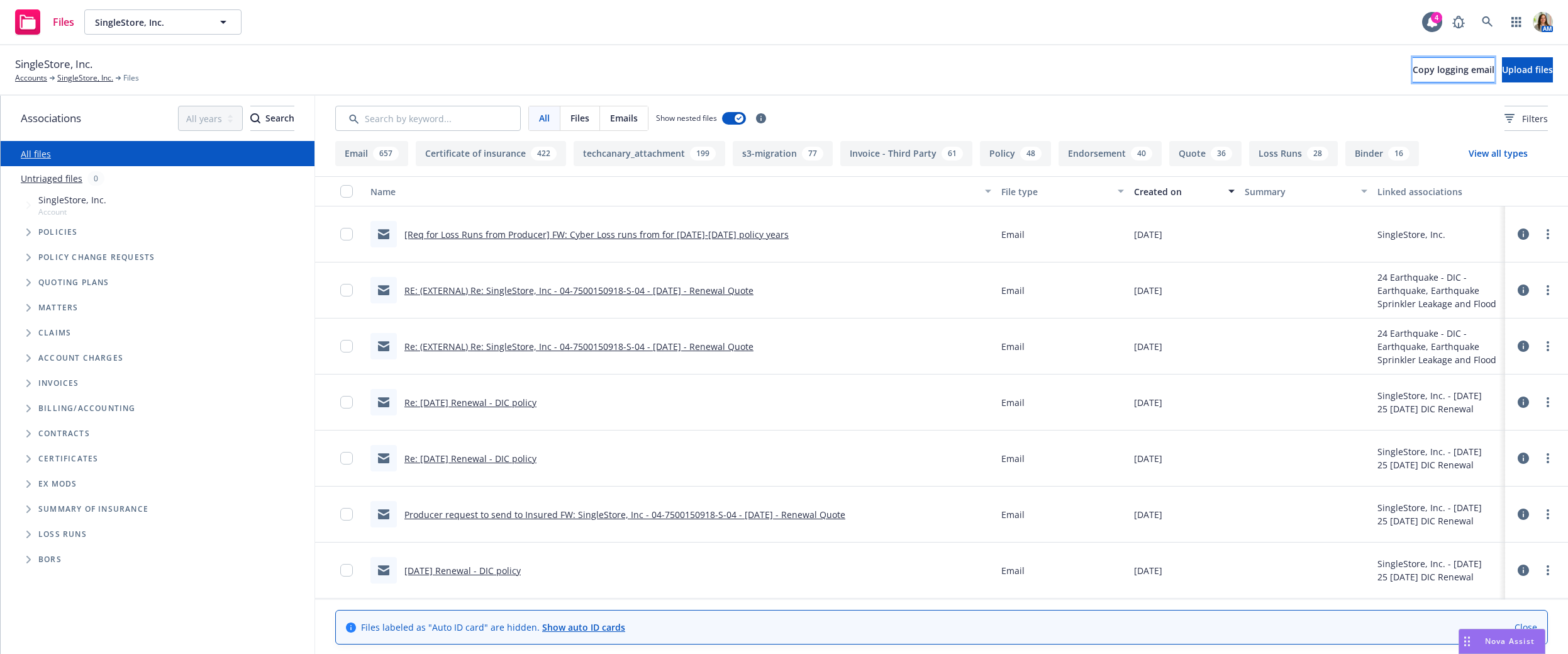
click at [1413, 72] on span "Copy logging email" at bounding box center [1453, 69] width 82 height 12
